Goal: Participate in discussion

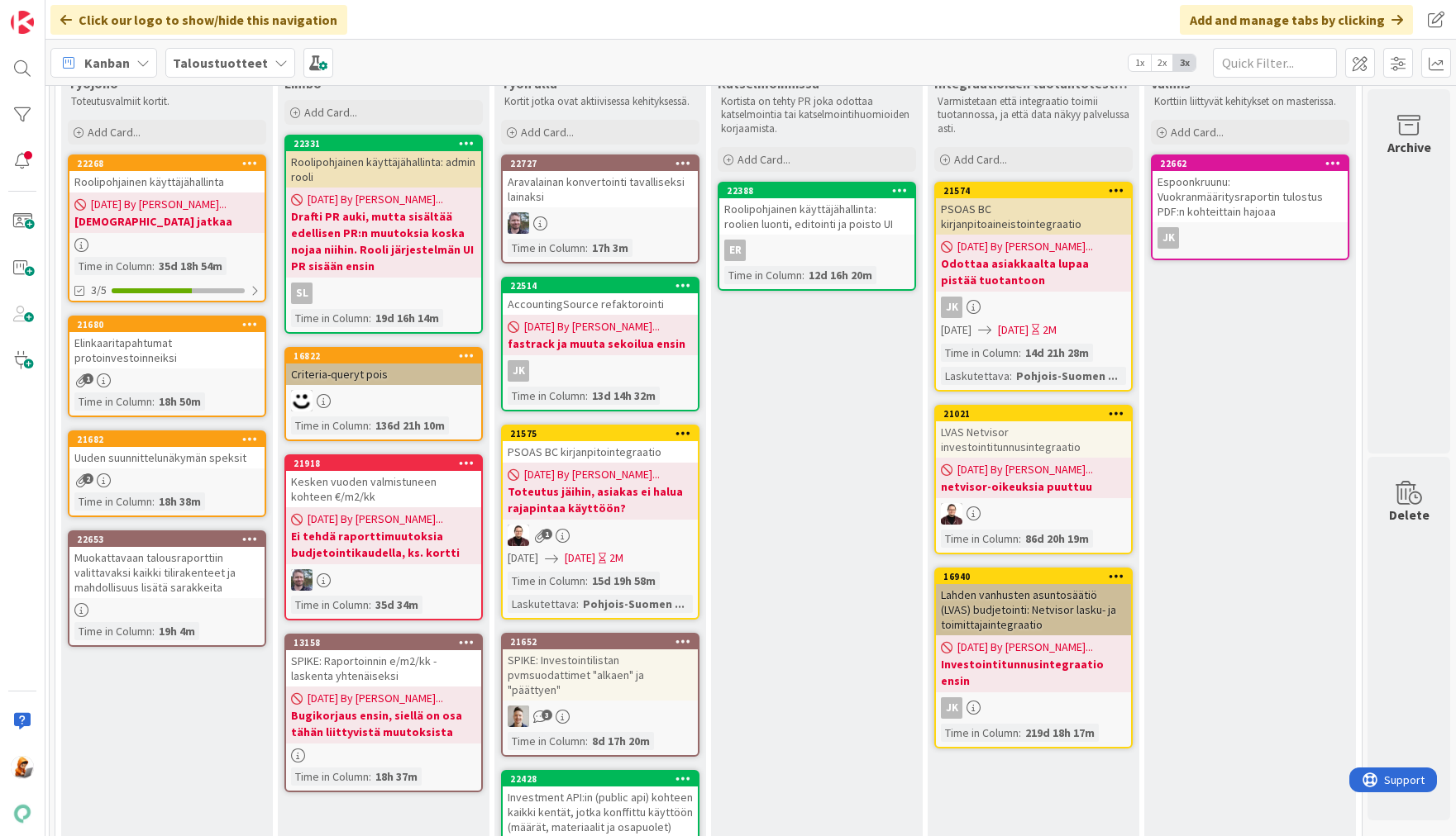
scroll to position [555, 2028]
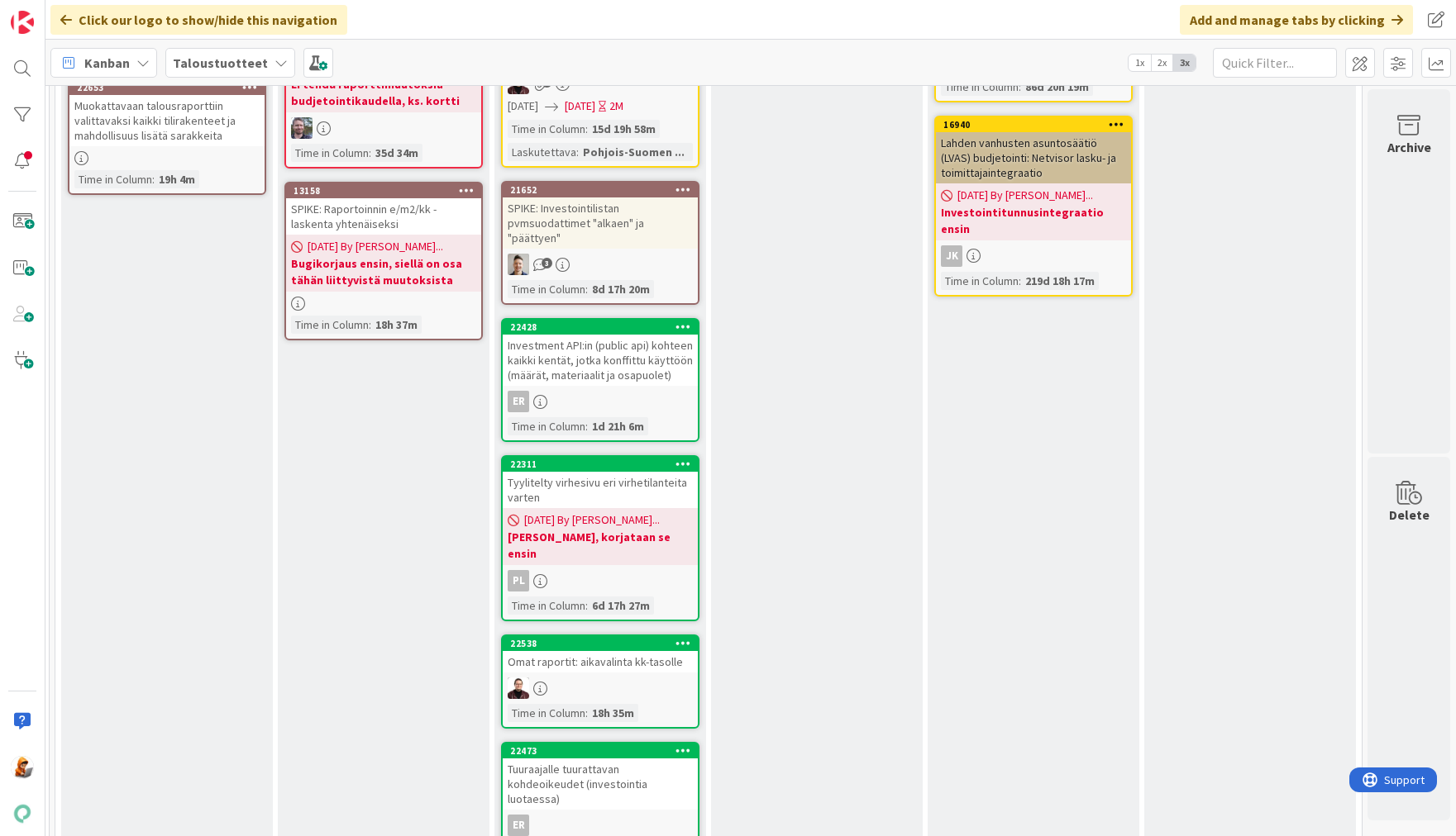
click at [565, 350] on div "Investment API:in (public api) kohteen kaikki kentät, jotka konffittu käyttöön …" at bounding box center [601, 361] width 195 height 51
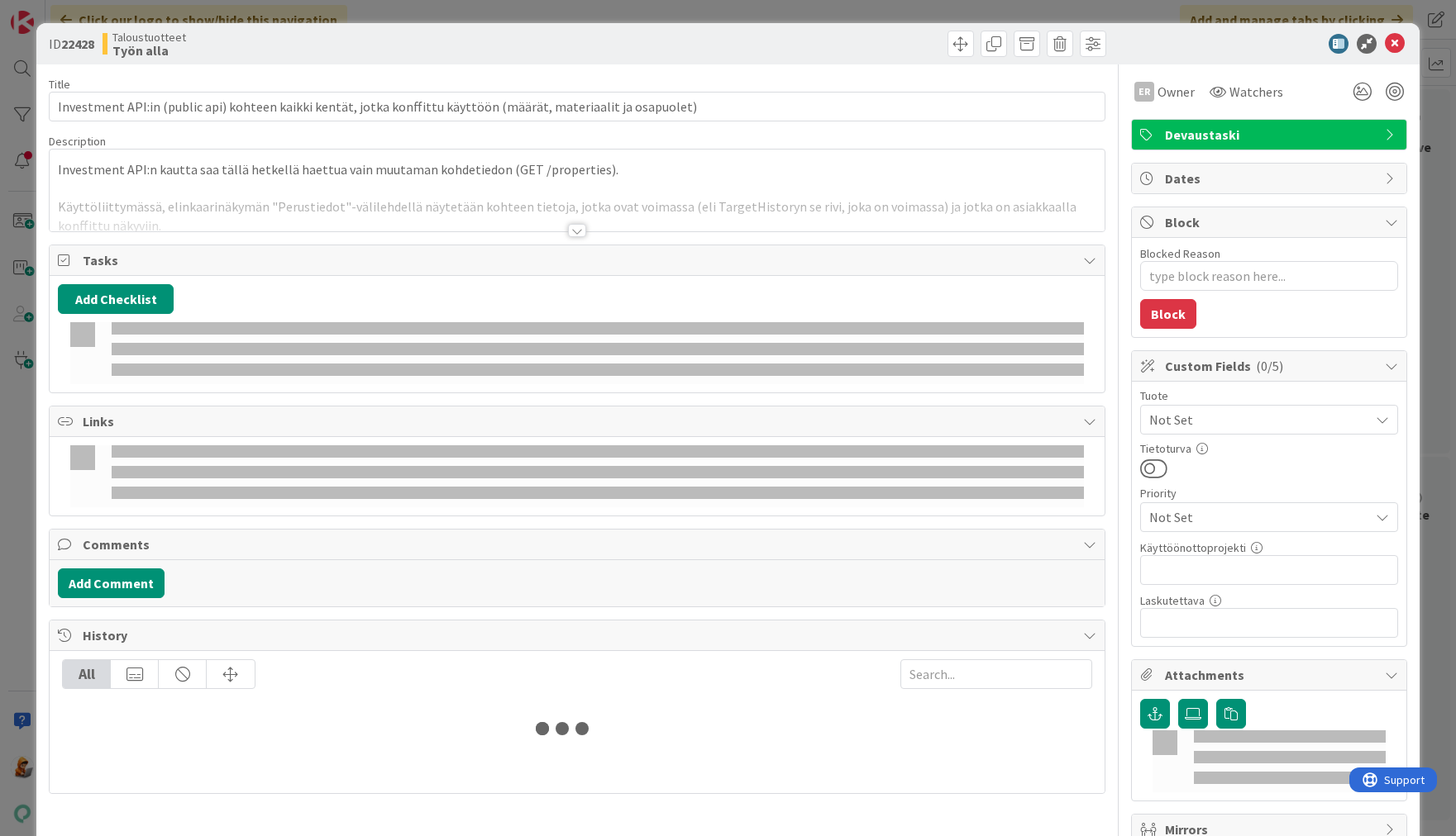
type textarea "x"
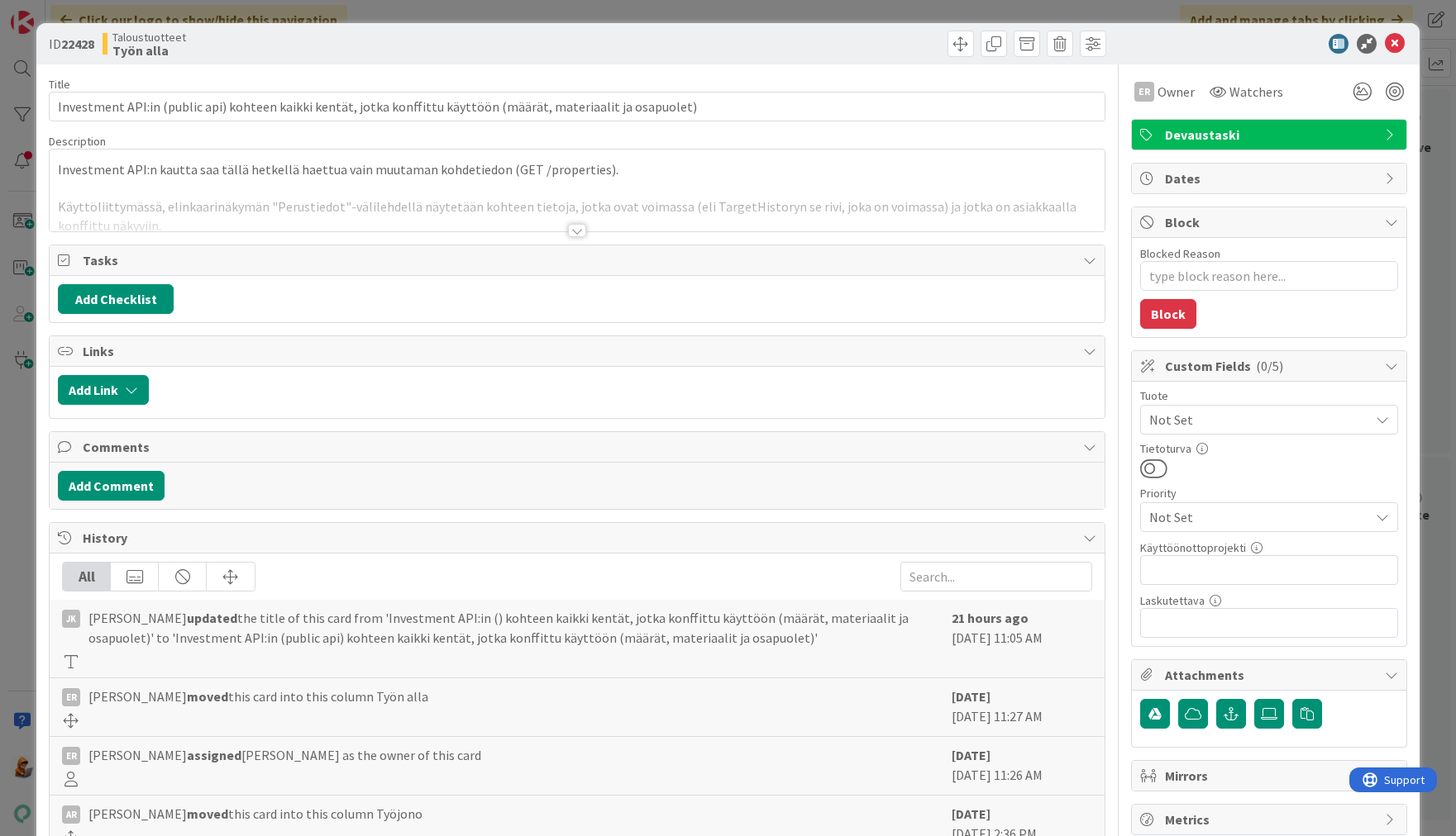
click at [576, 225] on div at bounding box center [577, 231] width 18 height 13
